Goal: Information Seeking & Learning: Stay updated

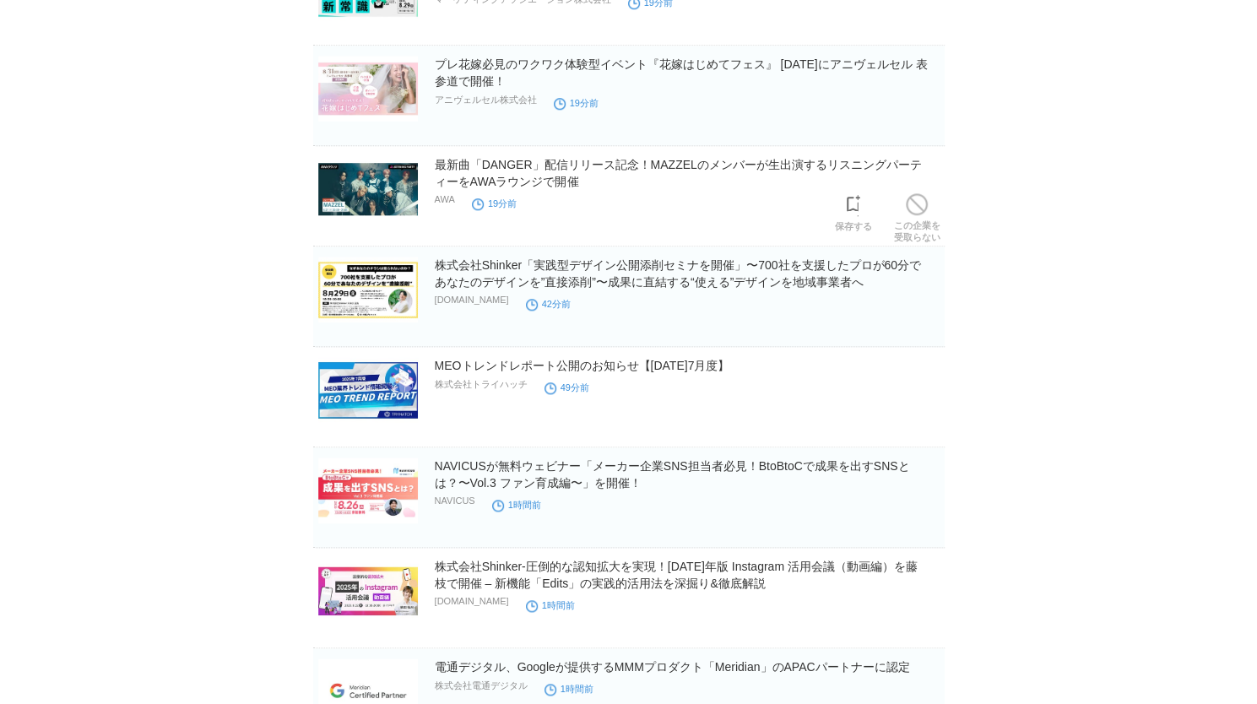
scroll to position [1013, 0]
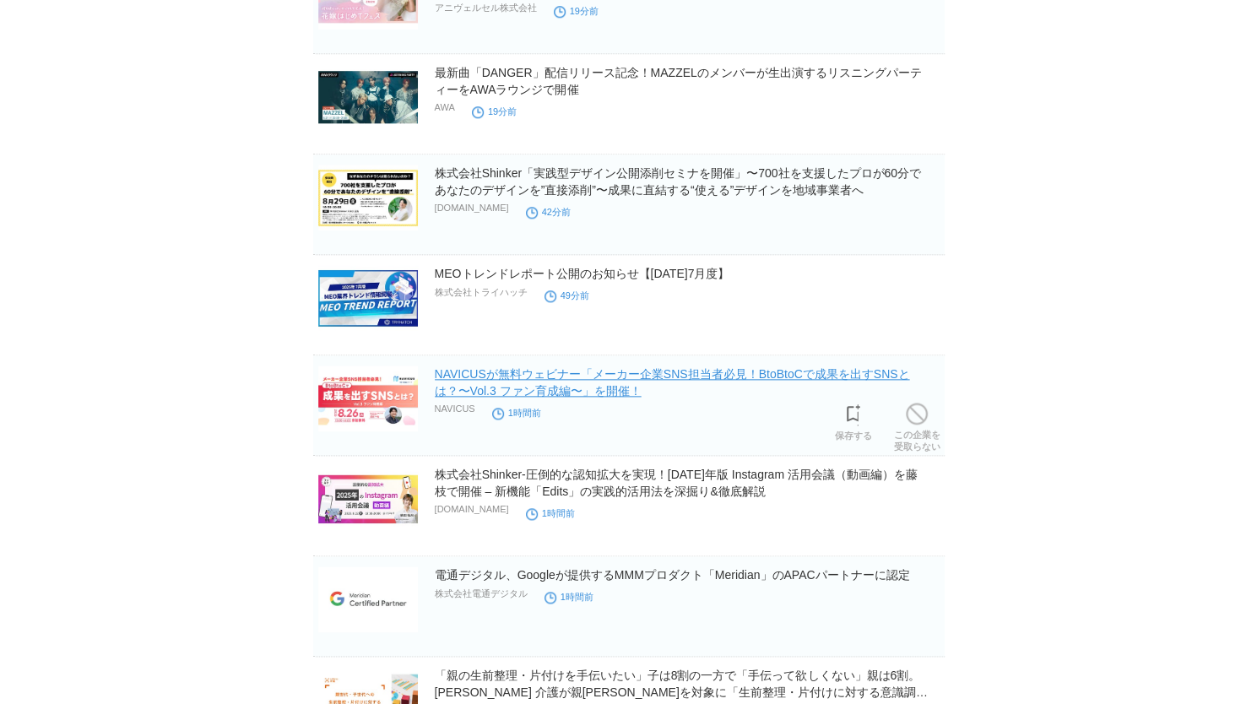
click at [653, 367] on link "NAVICUSが無料ウェビナー「メーカー企業SNS担当者必見！BtoBtoCで成果を出すSNSとは？〜Vol.3 ファン育成編〜」を開催！" at bounding box center [672, 382] width 475 height 30
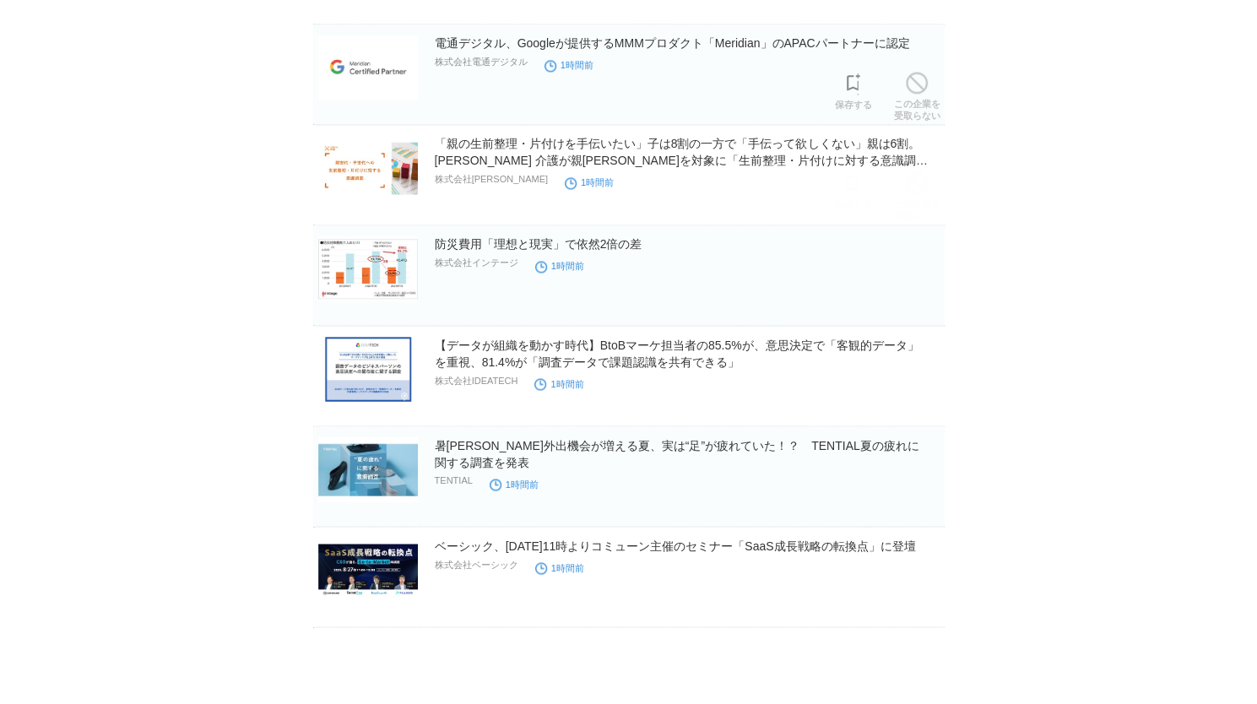
scroll to position [1550, 0]
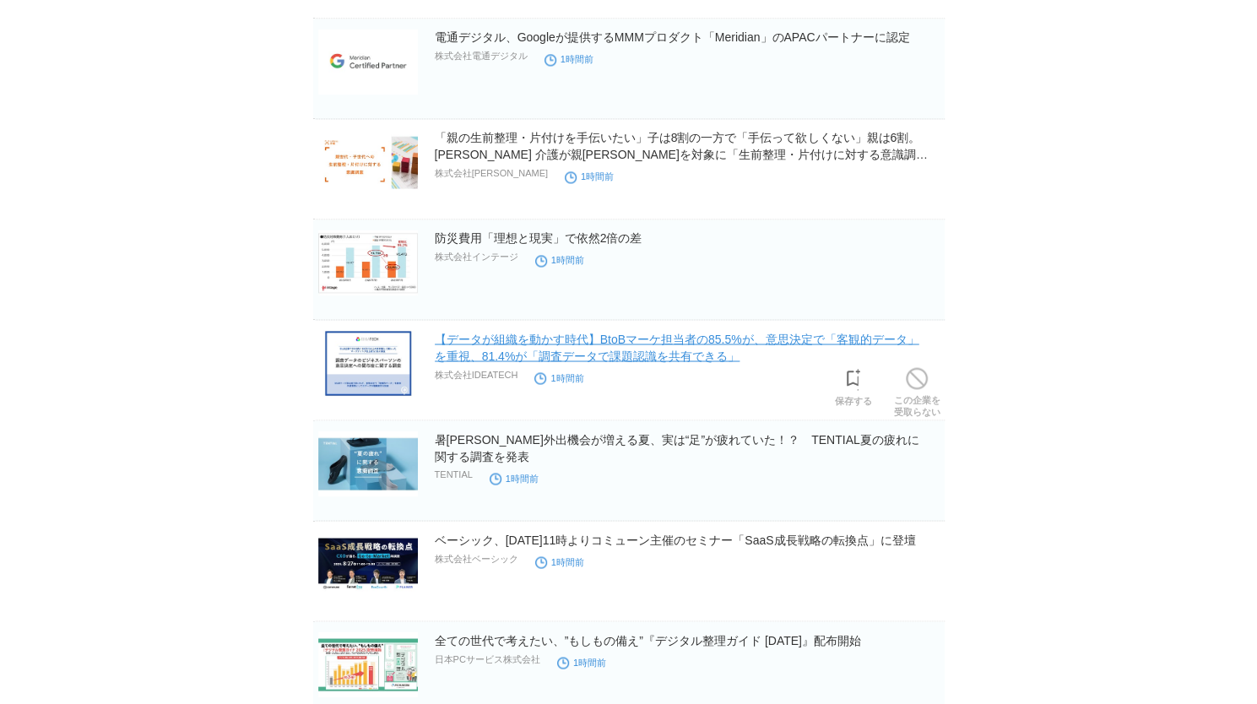
click at [552, 337] on link "【データが組織を動かす時代】BtoBマーケ担当者の85.5%が、意思決定で「客観的データ」を重視、81.4%が「調査データで課題認識を共有できる」" at bounding box center [677, 347] width 484 height 30
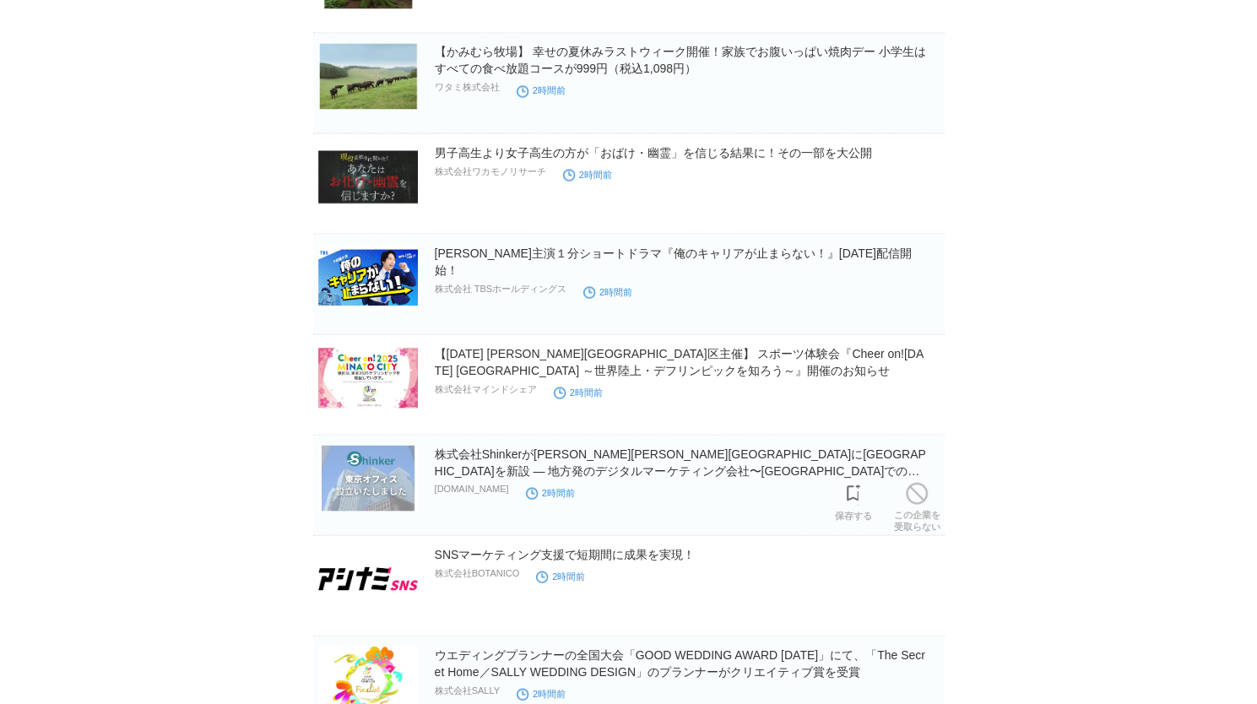
scroll to position [5557, 0]
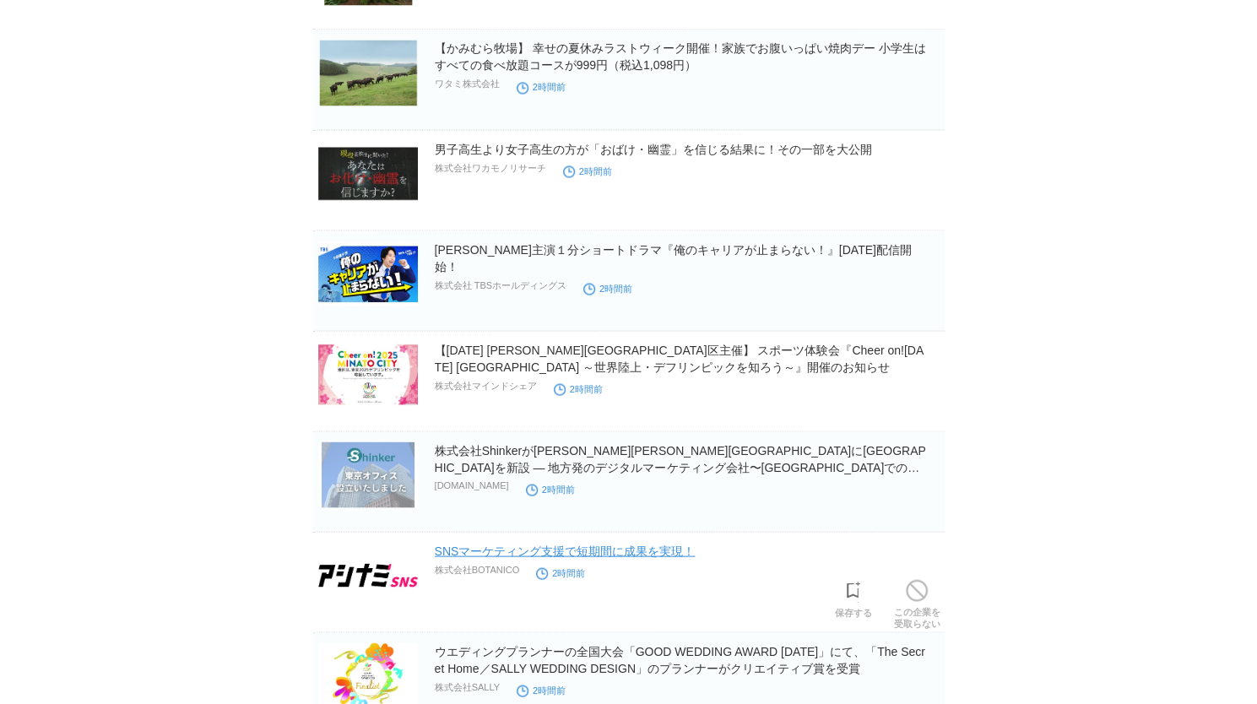
click at [638, 544] on link "SNSマーケティング支援で短期間に成果を実現！" at bounding box center [565, 551] width 261 height 14
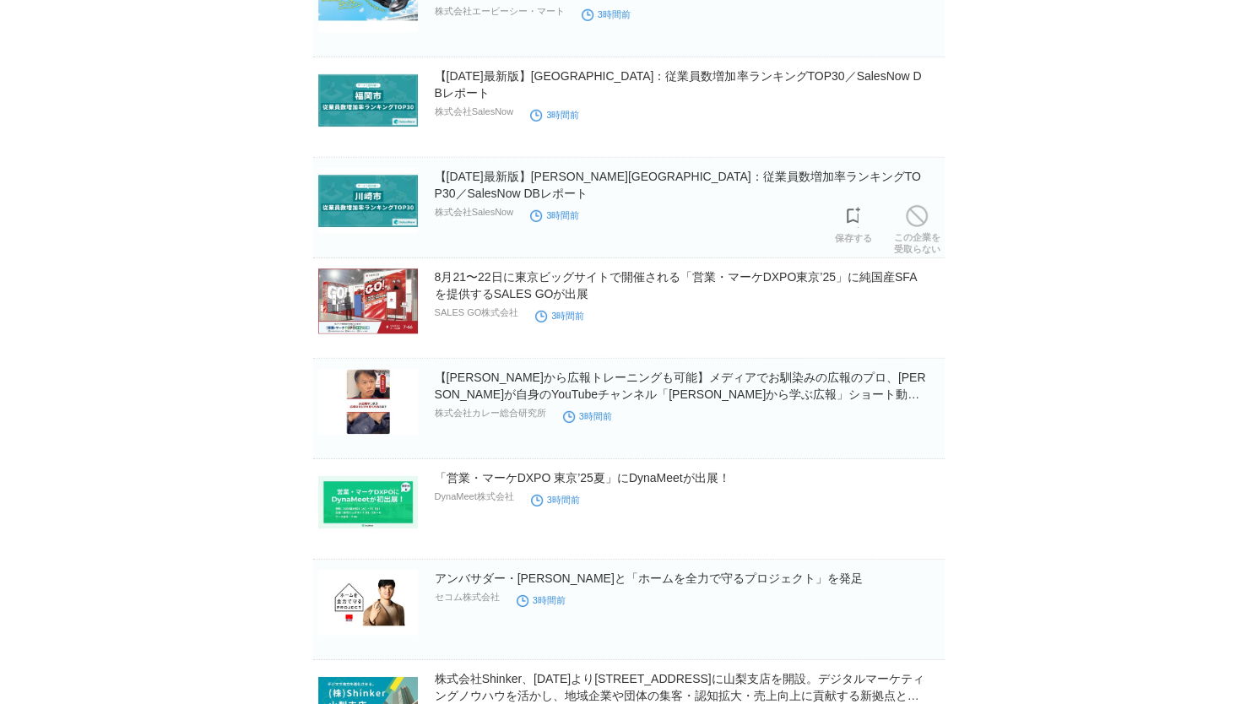
scroll to position [6823, 0]
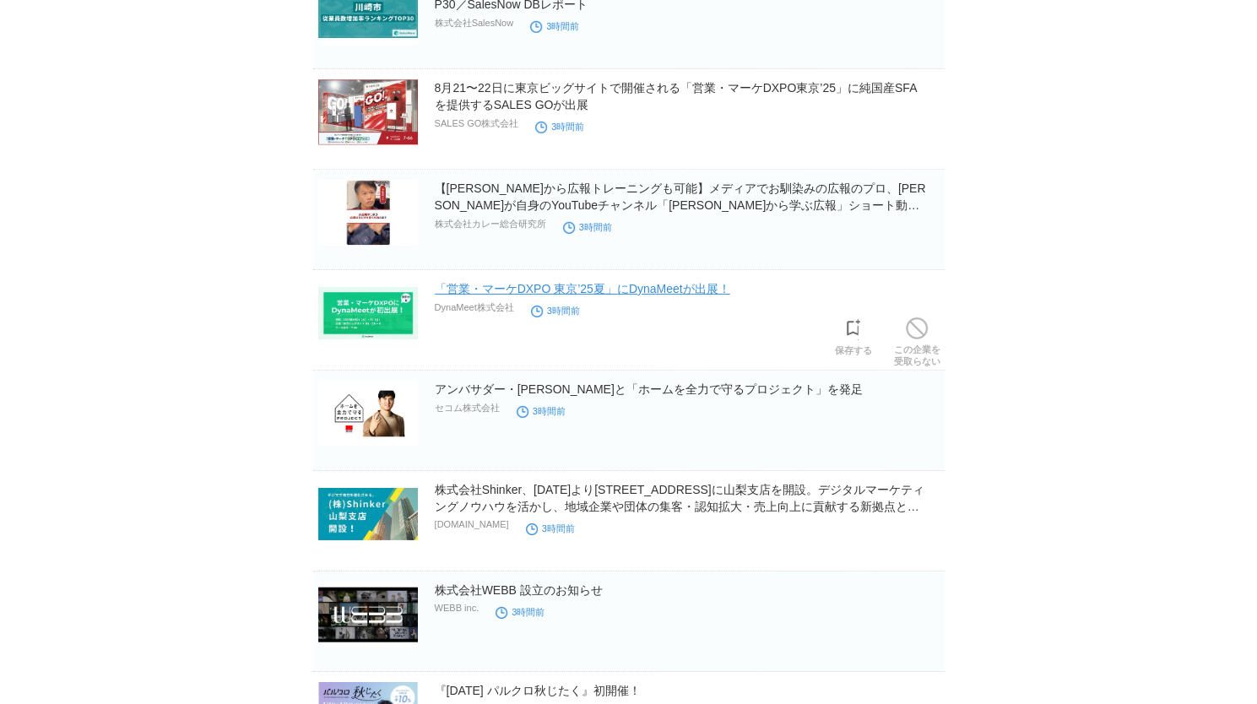
click at [632, 282] on link "「営業・マーケDXPO 東京’25夏」にDynaMeetが出展！" at bounding box center [582, 289] width 295 height 14
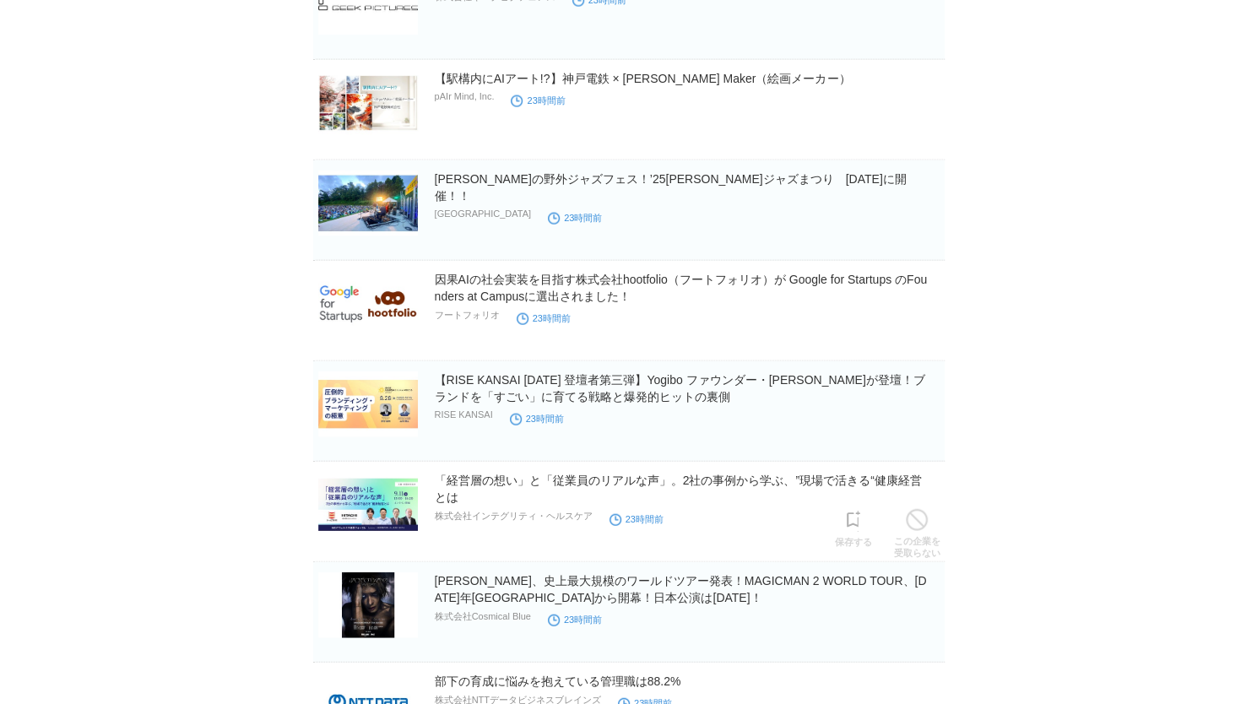
scroll to position [13569, 0]
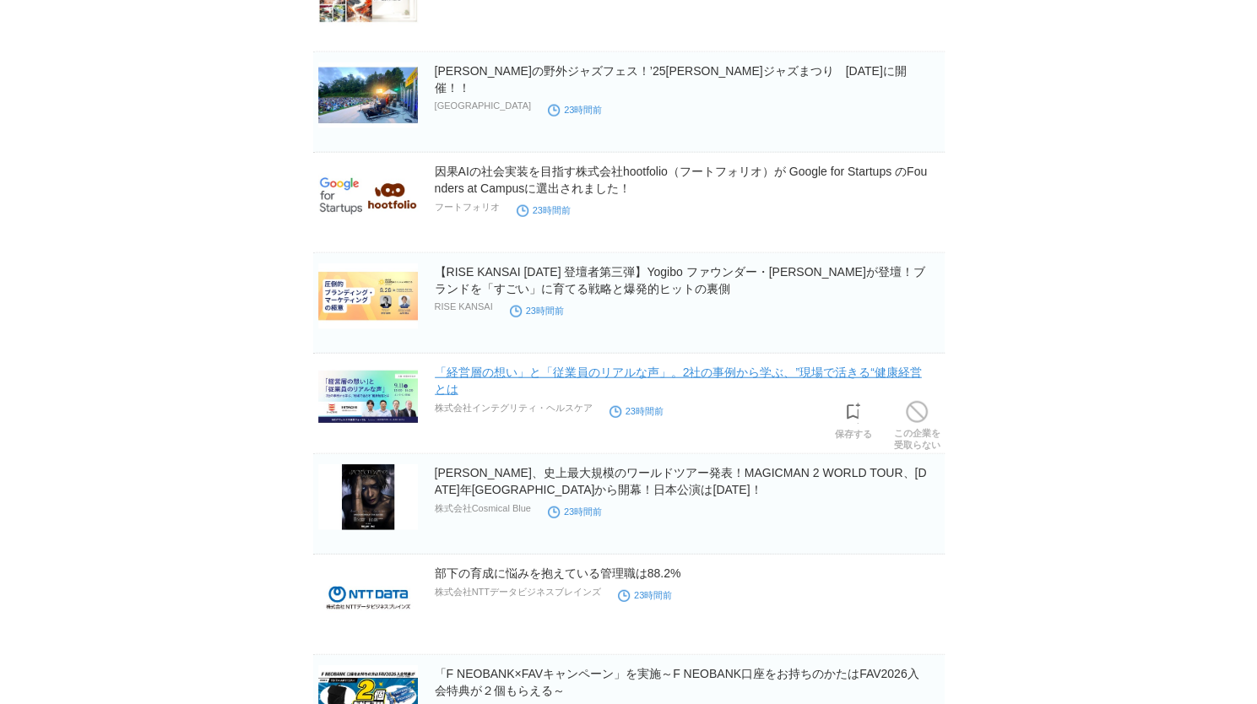
click at [587, 365] on link "「経営層の想い」と「従業員のリアルな声」。2社の事例から学ぶ、”現場で活きる“健康経営とは" at bounding box center [678, 380] width 487 height 30
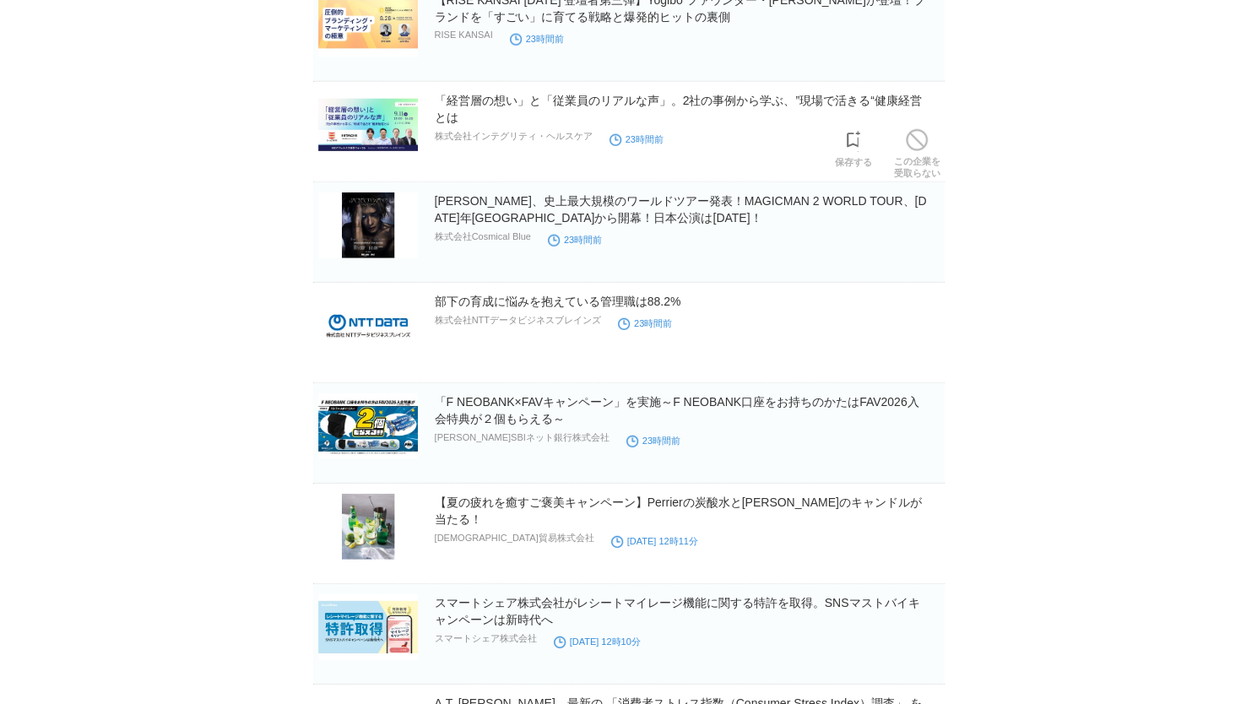
scroll to position [13907, 0]
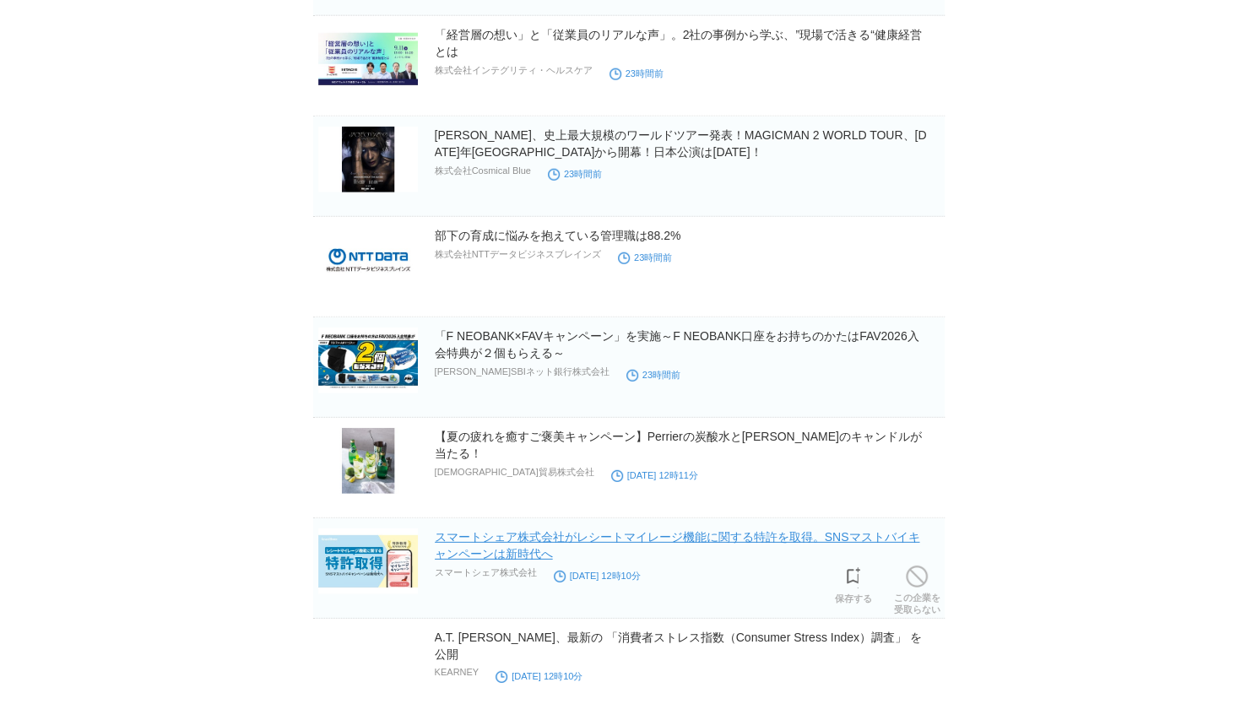
click at [517, 530] on link "スマートシェア株式会社がレシートマイレージ機能に関する特許を取得。SNSマストバイキャンペーンは新時代へ" at bounding box center [677, 545] width 485 height 30
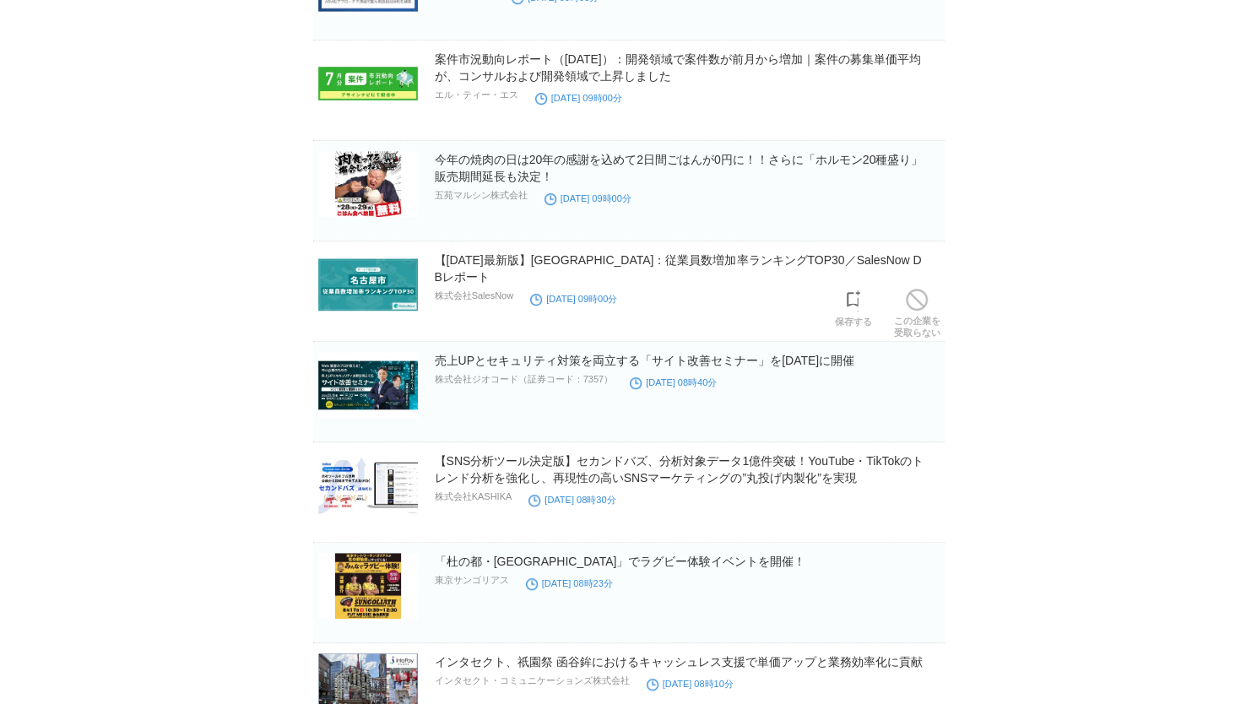
scroll to position [19309, 0]
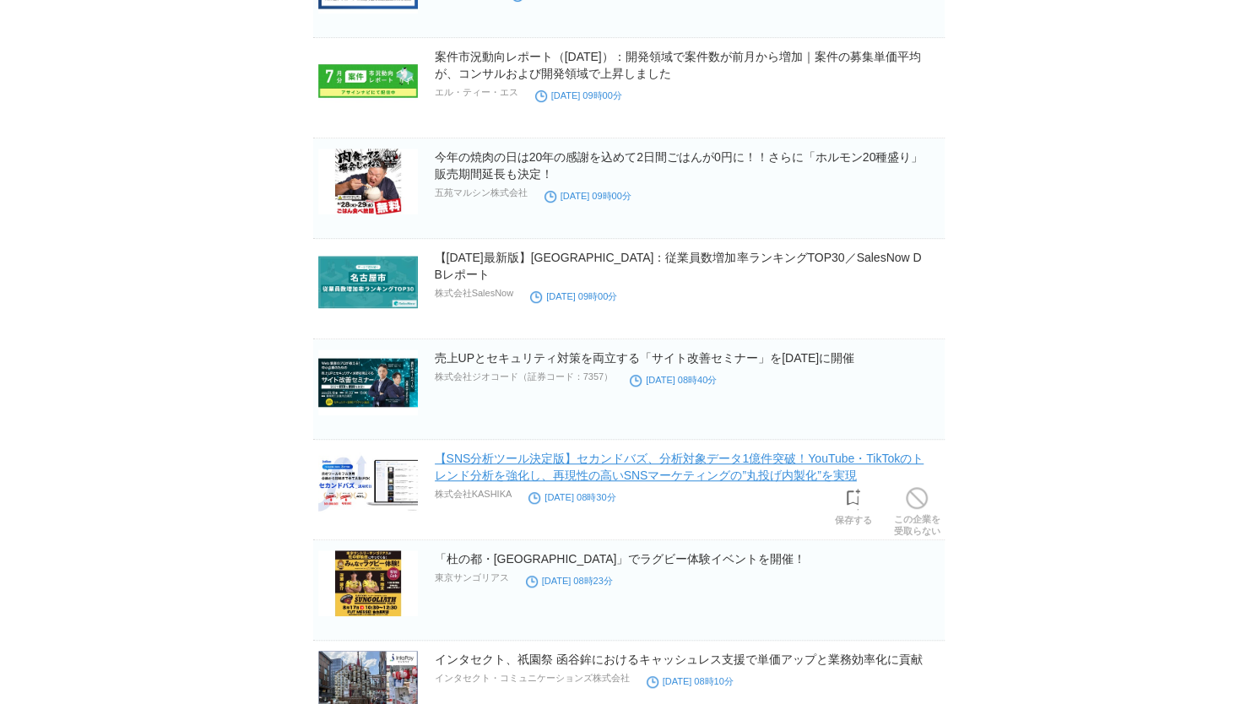
click at [741, 452] on link "【SNS分析ツール決定版】セカンドバズ、分析対象データ1億件突破！YouTube・TikTokのトレンド分析を強化し、再現性の高いSNSマーケティングの”丸投…" at bounding box center [680, 467] width 490 height 30
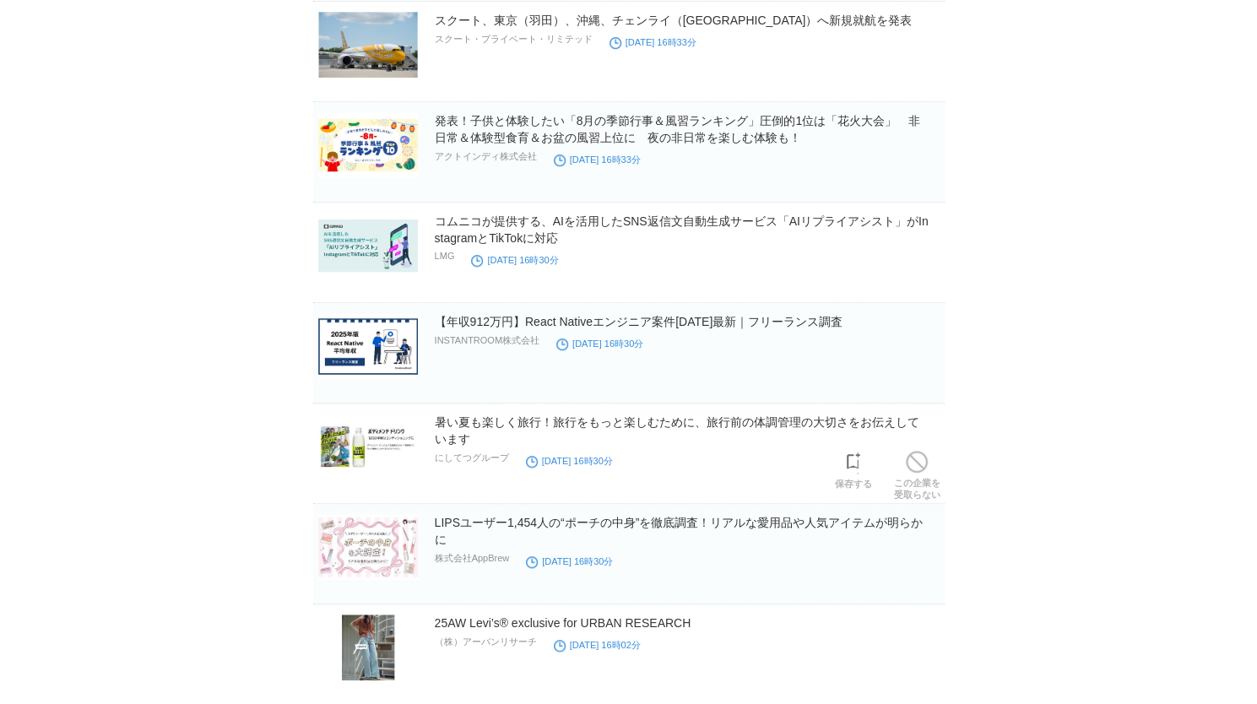
scroll to position [23185, 0]
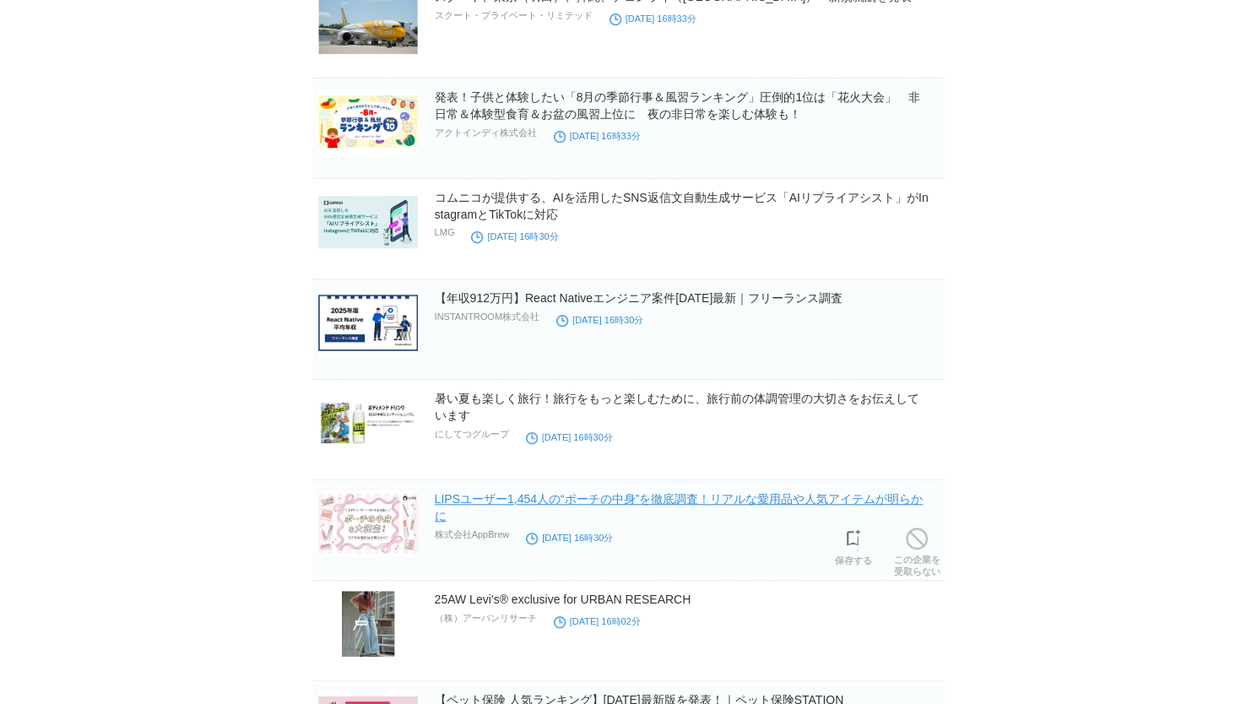
click at [630, 492] on link "LIPSユーザー1,454人の“ポーチの中身”を徹底調査！リアルな愛用品や人気アイテムが明らかに" at bounding box center [679, 507] width 489 height 30
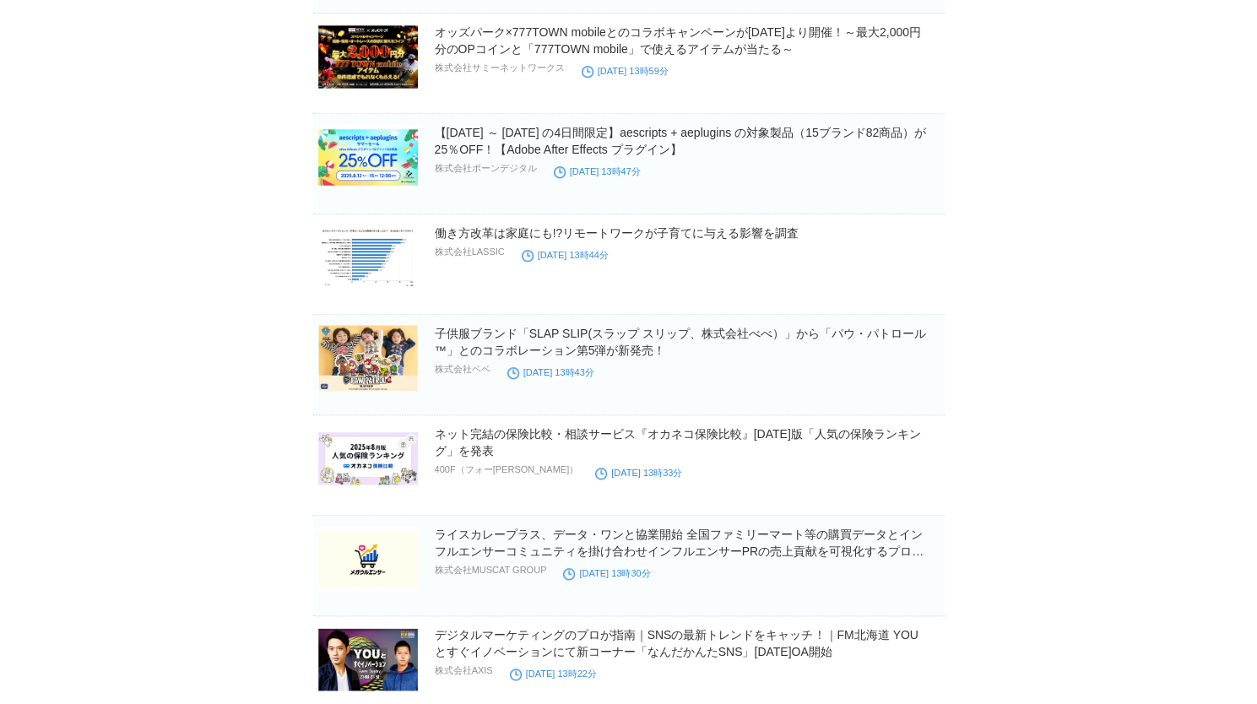
scroll to position [27192, 0]
